Goal: Information Seeking & Learning: Learn about a topic

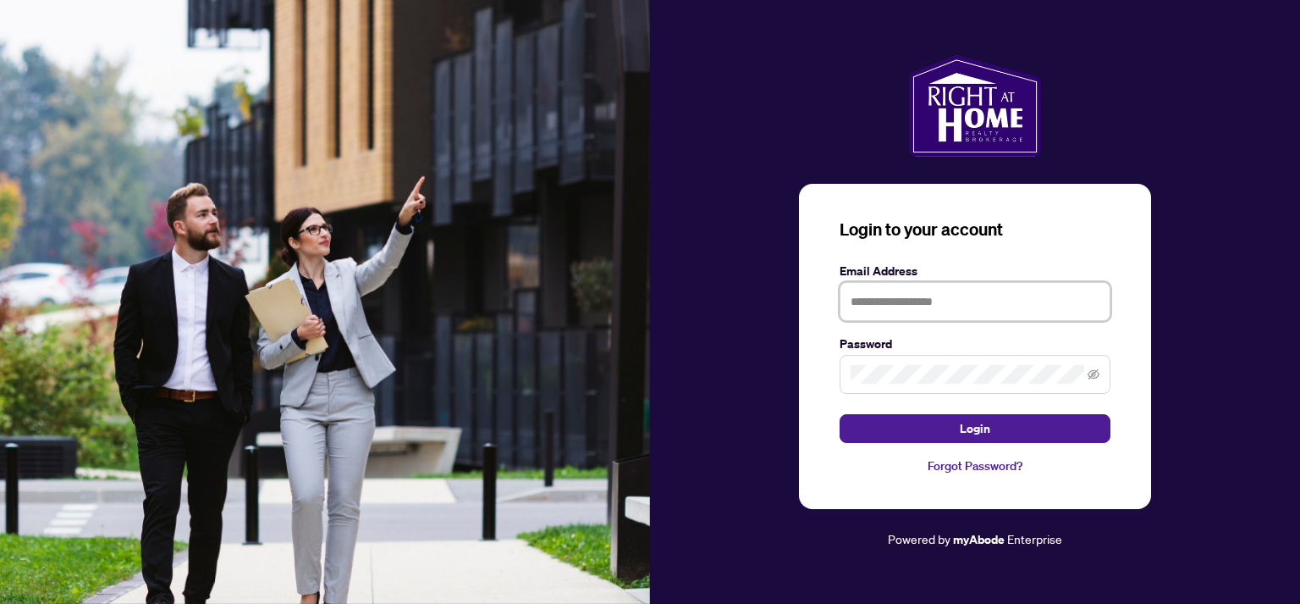
click at [907, 310] on input "text" at bounding box center [975, 301] width 271 height 39
type input "**********"
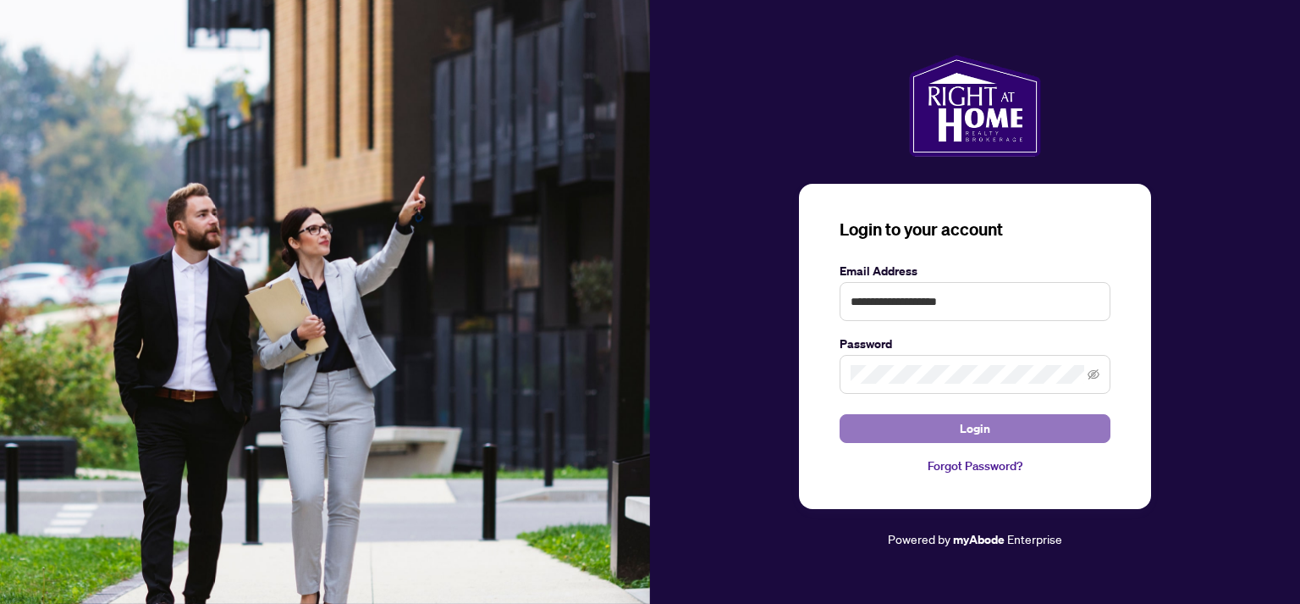
click at [985, 434] on span "Login" at bounding box center [975, 428] width 30 height 27
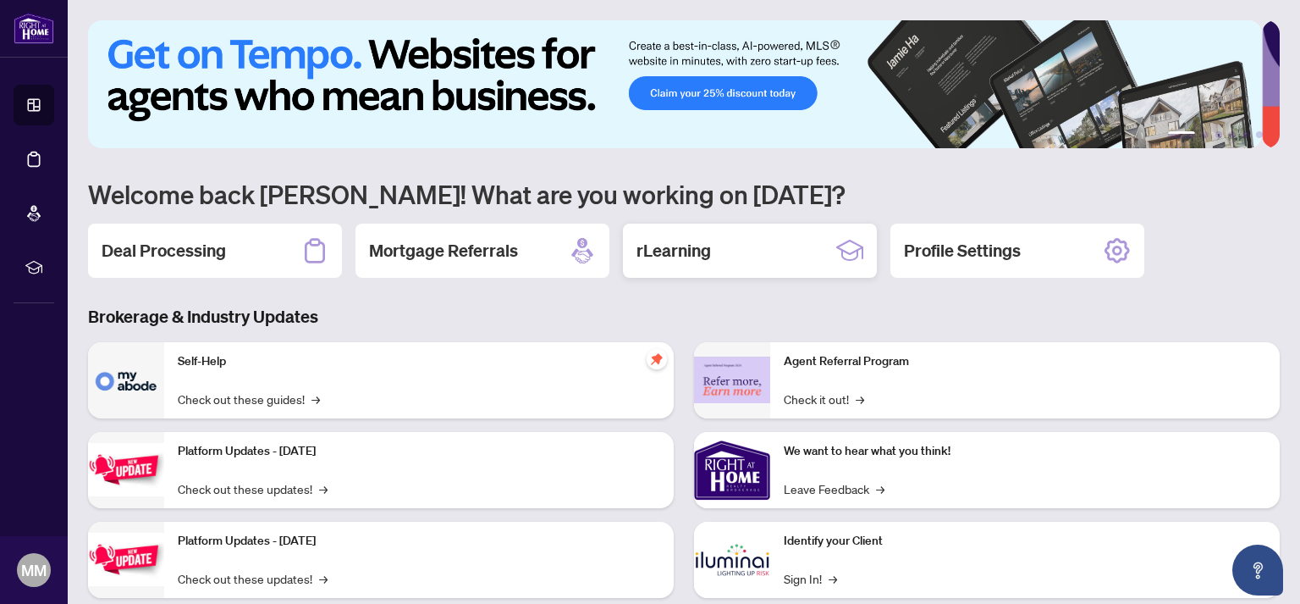
click at [724, 250] on div "rLearning" at bounding box center [750, 250] width 254 height 54
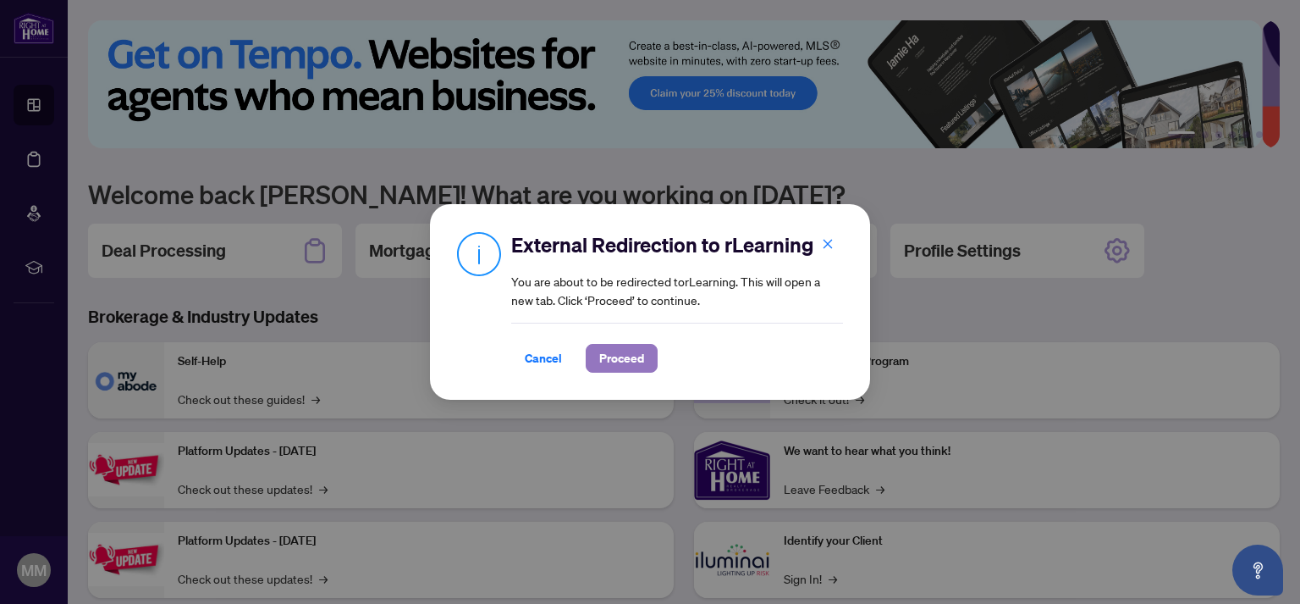
click at [605, 367] on span "Proceed" at bounding box center [621, 358] width 45 height 27
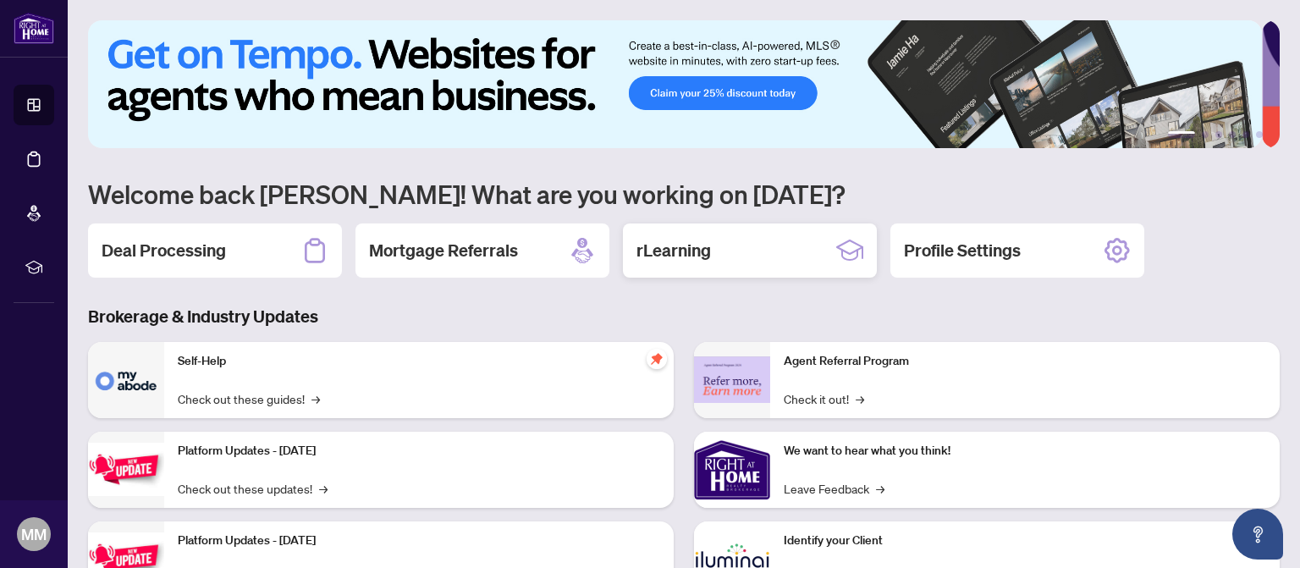
click at [711, 253] on h2 "rLearning" at bounding box center [674, 251] width 74 height 24
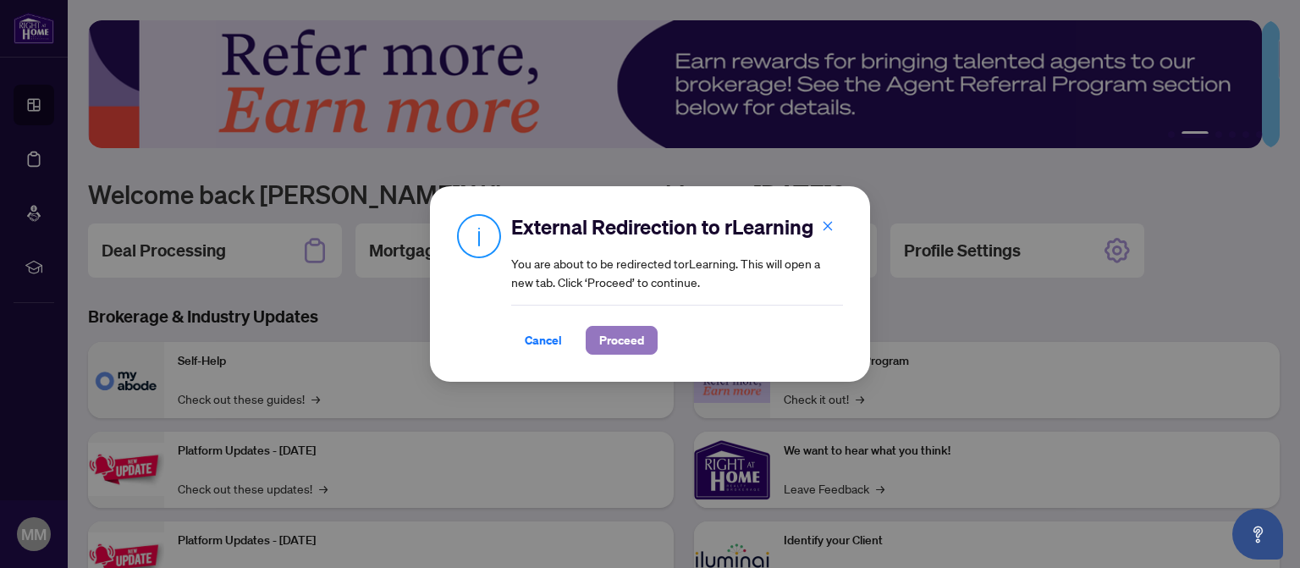
click at [611, 344] on span "Proceed" at bounding box center [621, 340] width 45 height 27
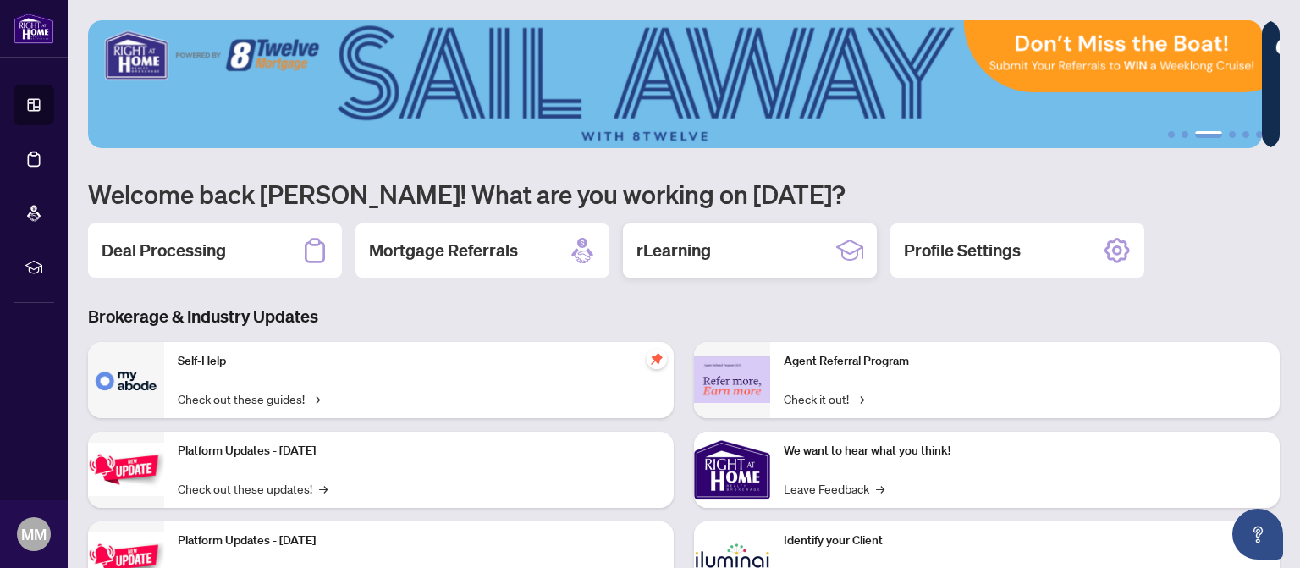
click at [654, 248] on h2 "rLearning" at bounding box center [674, 251] width 74 height 24
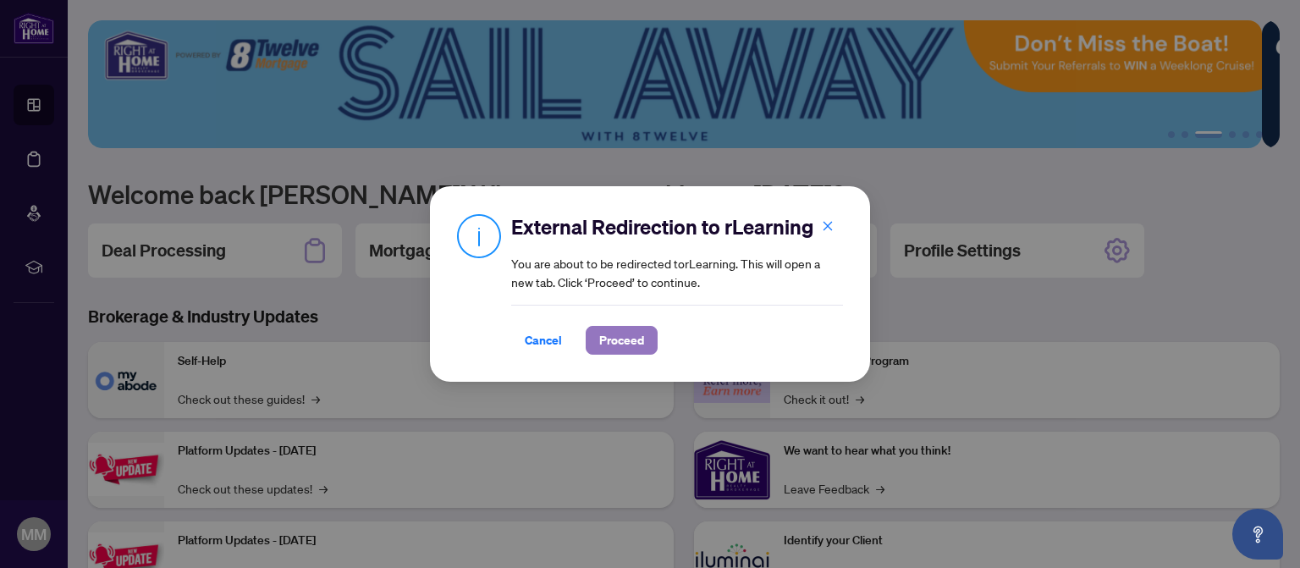
click at [611, 334] on span "Proceed" at bounding box center [621, 340] width 45 height 27
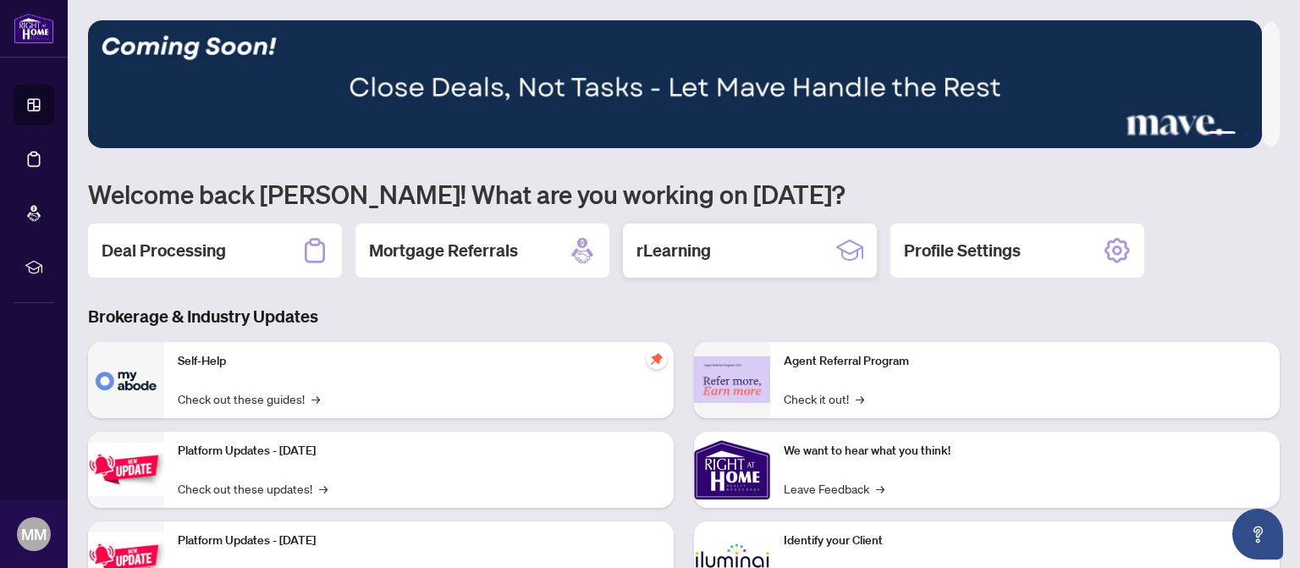
click at [844, 246] on icon at bounding box center [849, 250] width 27 height 27
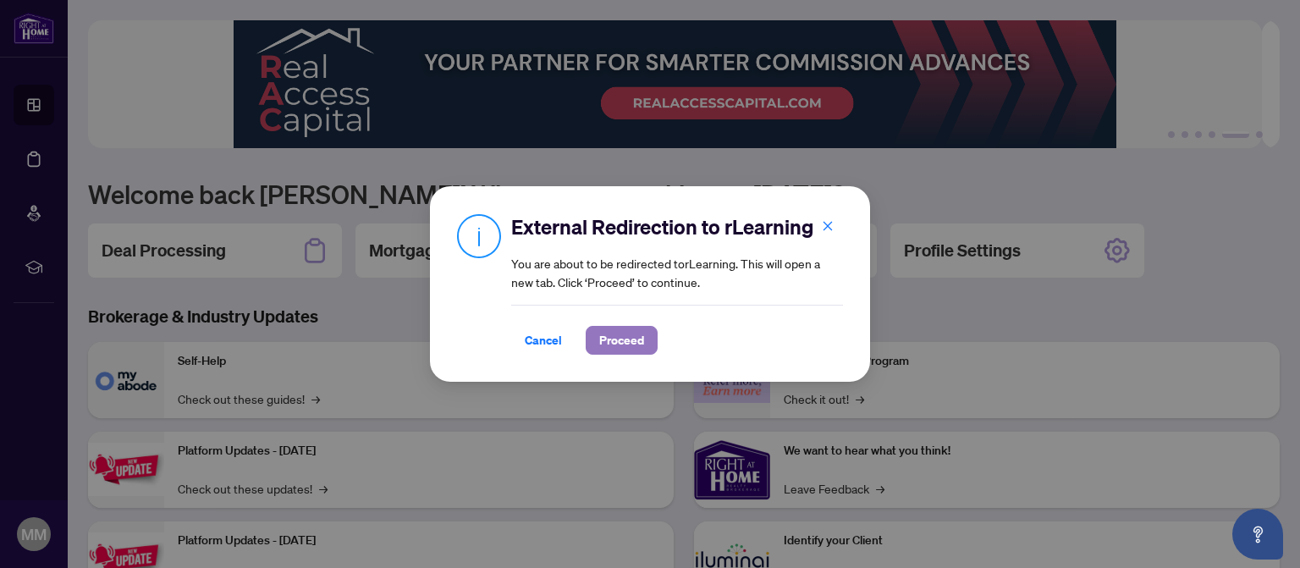
click at [625, 337] on span "Proceed" at bounding box center [621, 340] width 45 height 27
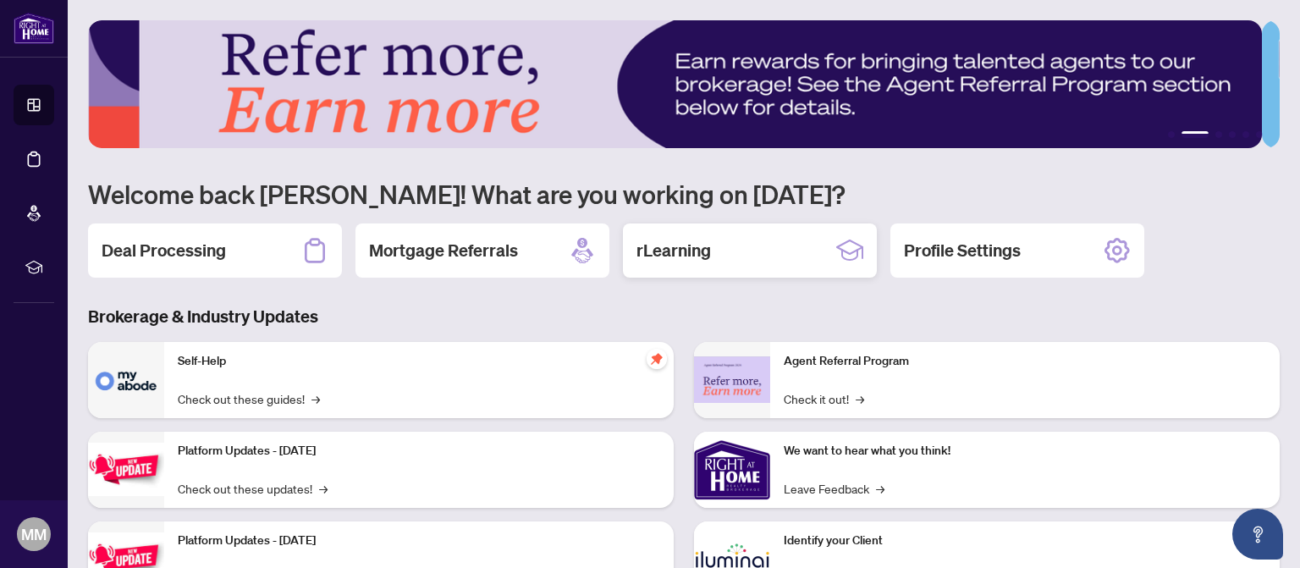
click at [725, 241] on div "rLearning" at bounding box center [750, 250] width 254 height 54
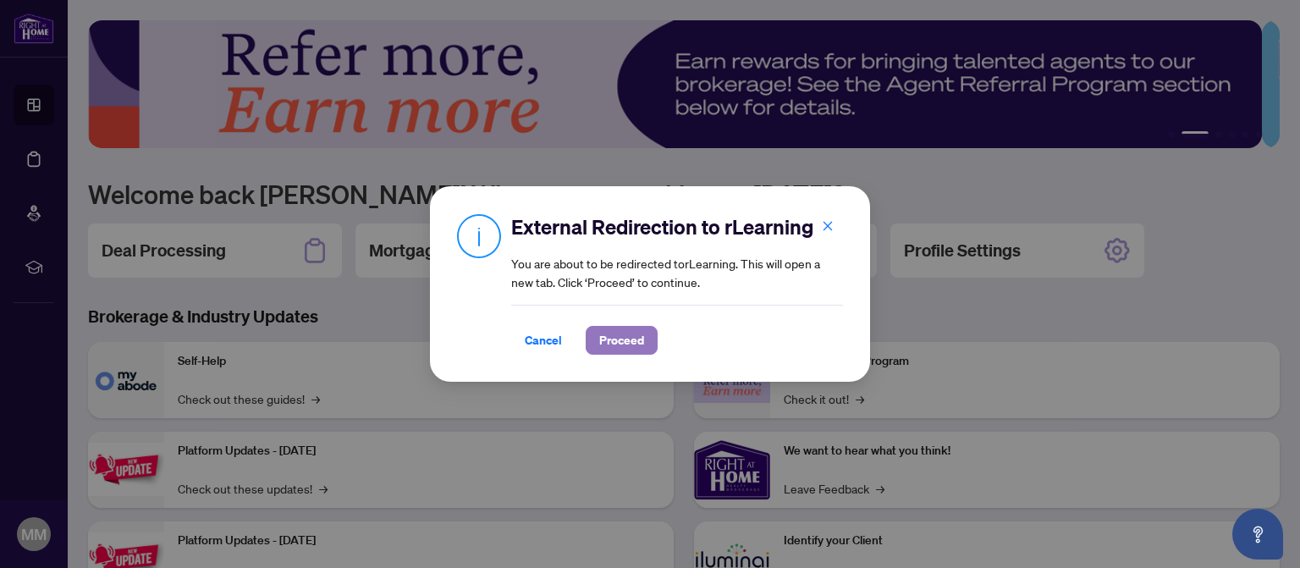
click at [625, 345] on span "Proceed" at bounding box center [621, 340] width 45 height 27
